Goal: Find specific page/section

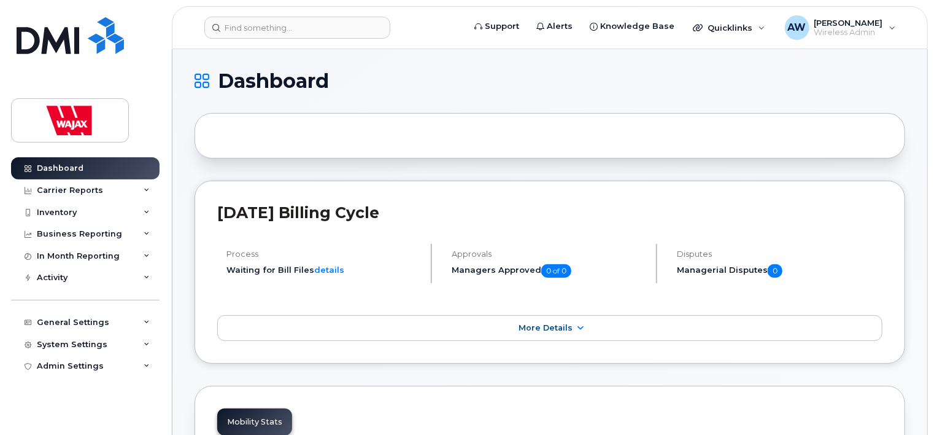
click at [302, 39] on header "Support Alerts Knowledge Base Quicklinks Suspend / Cancel Device Change SIM Car…" at bounding box center [550, 27] width 756 height 43
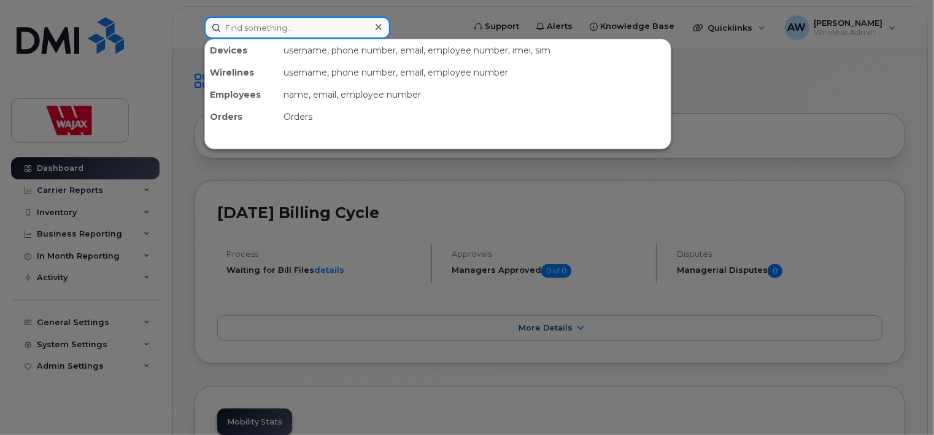
click at [301, 36] on input at bounding box center [297, 28] width 186 height 22
paste input "[PERSON_NAME]"
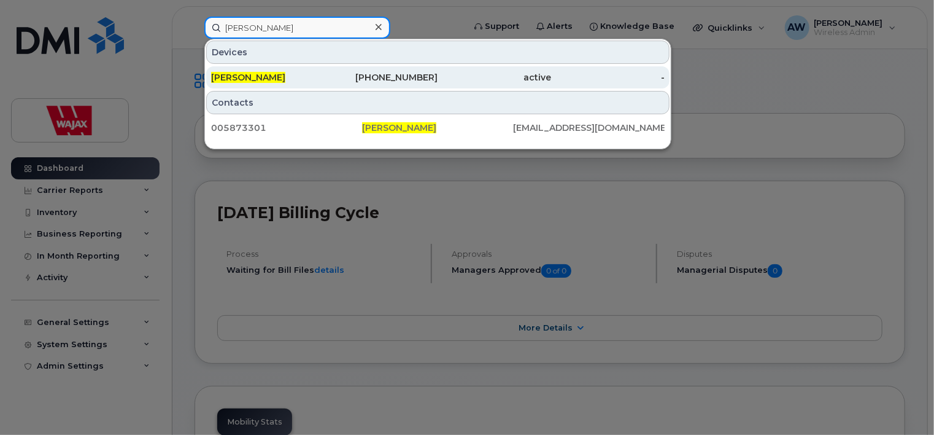
type input "[PERSON_NAME]"
click at [310, 76] on div "[PERSON_NAME]" at bounding box center [268, 77] width 114 height 12
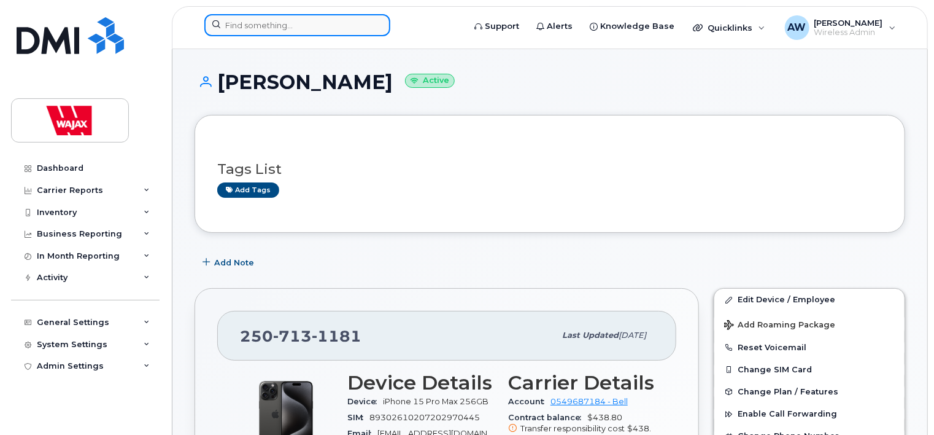
click at [277, 29] on input at bounding box center [297, 25] width 186 height 22
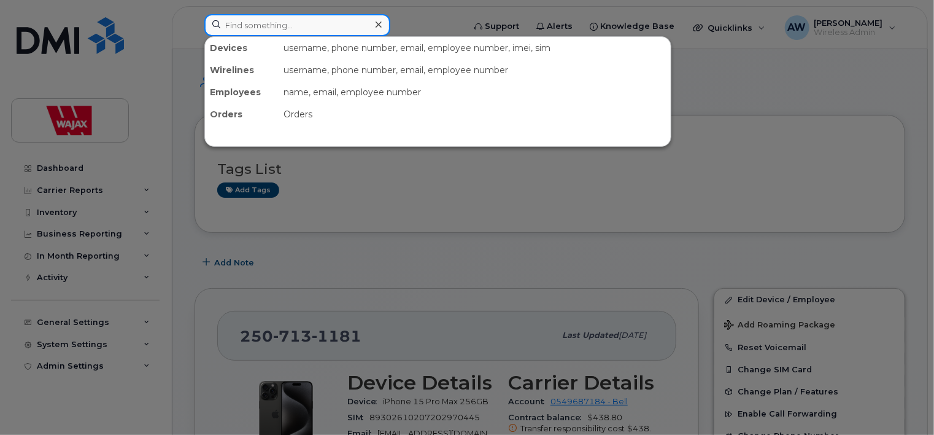
paste input "[PERSON_NAME]"
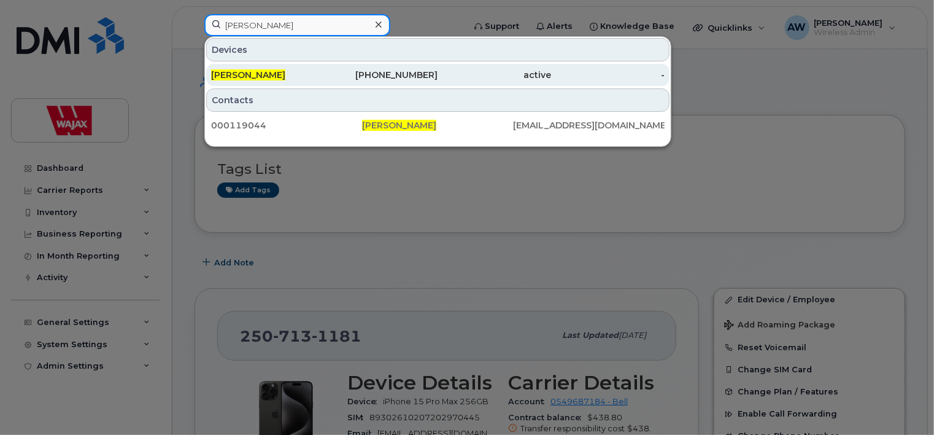
type input "[PERSON_NAME]"
click at [290, 71] on div "[PERSON_NAME]" at bounding box center [268, 75] width 114 height 12
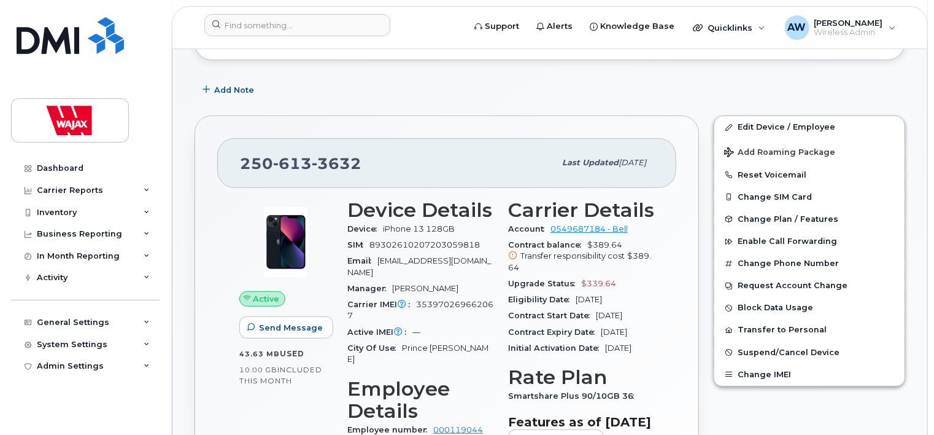
scroll to position [175, 0]
